Goal: Transaction & Acquisition: Purchase product/service

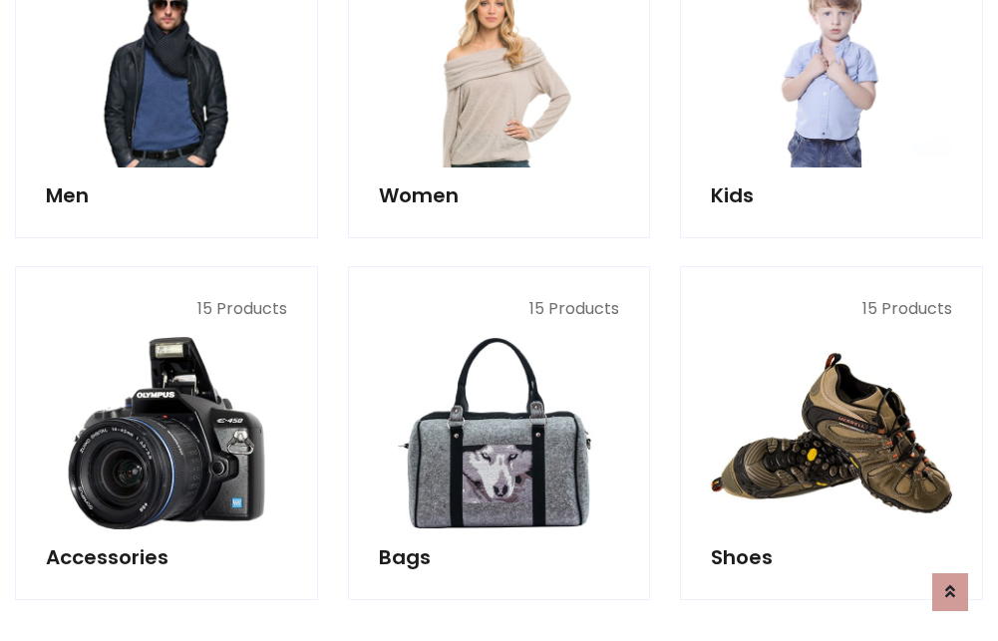
scroll to position [667, 0]
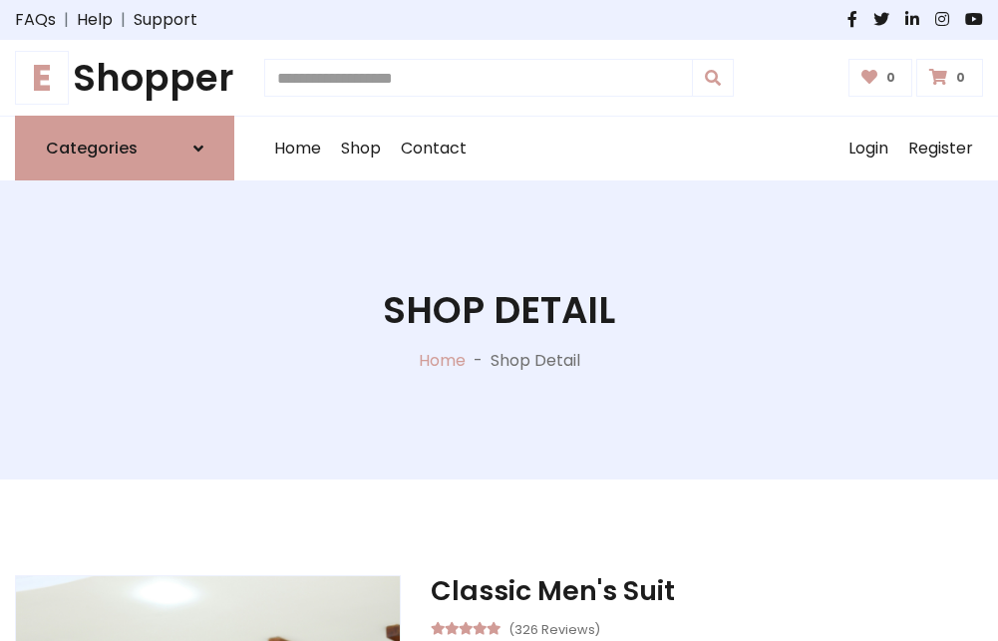
click at [125, 78] on h1 "E Shopper" at bounding box center [124, 78] width 219 height 44
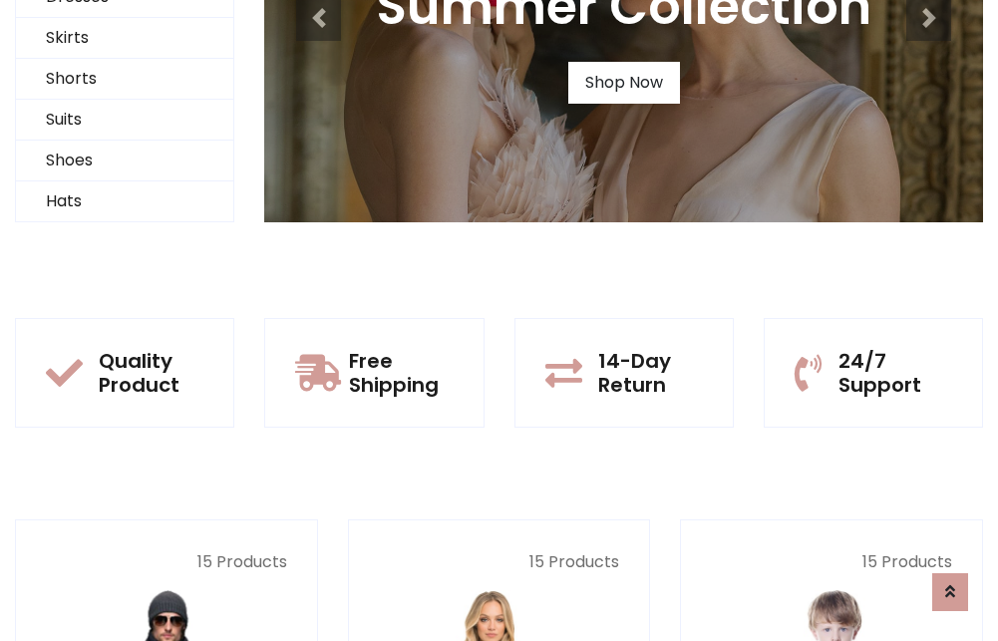
scroll to position [192, 0]
